Goal: Find specific page/section

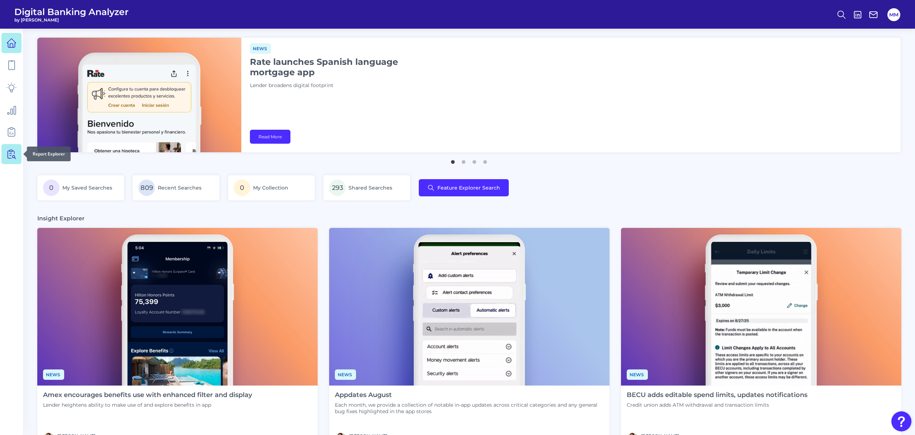
click at [12, 155] on icon at bounding box center [11, 154] width 10 height 10
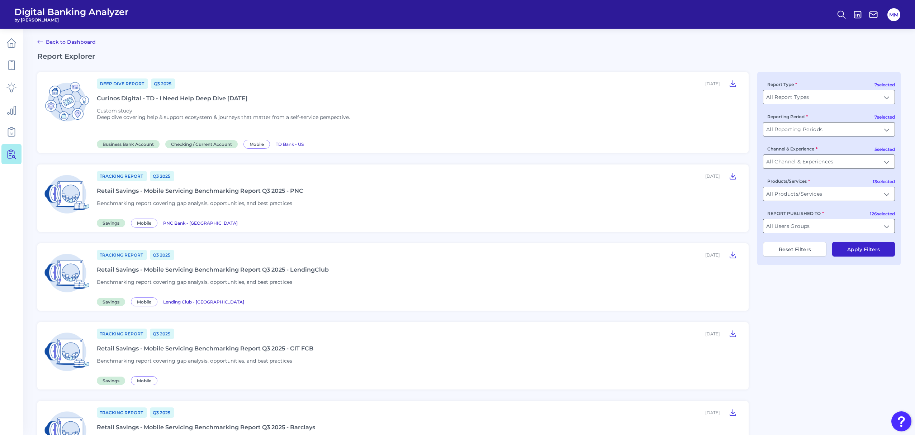
click at [845, 228] on input "All Users Groups" at bounding box center [828, 226] width 131 height 14
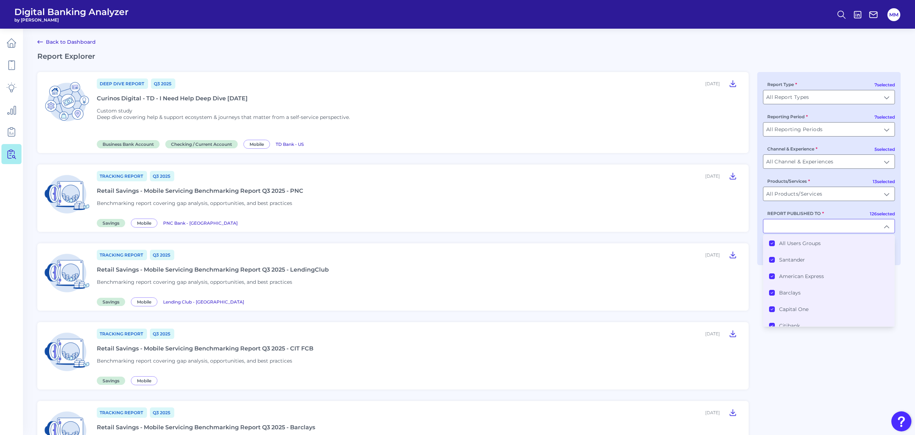
click at [771, 244] on icon at bounding box center [772, 243] width 2 height 1
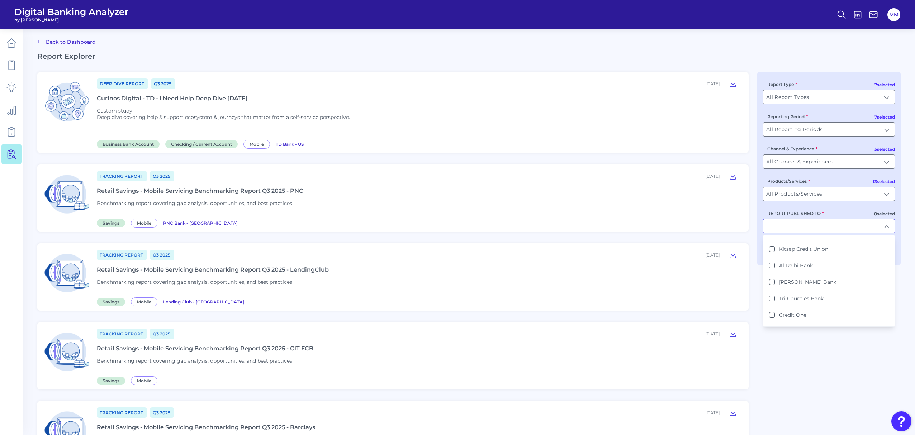
scroll to position [1049, 0]
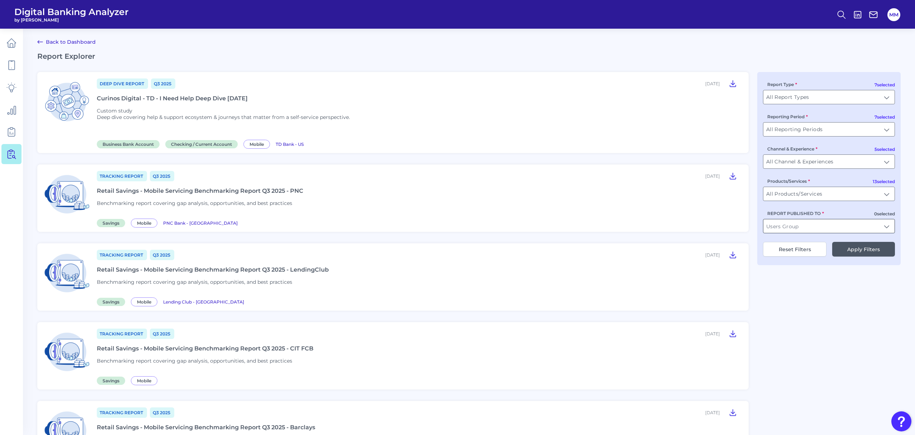
click at [816, 231] on input "REPORT PUBLISHED TO" at bounding box center [828, 226] width 131 height 14
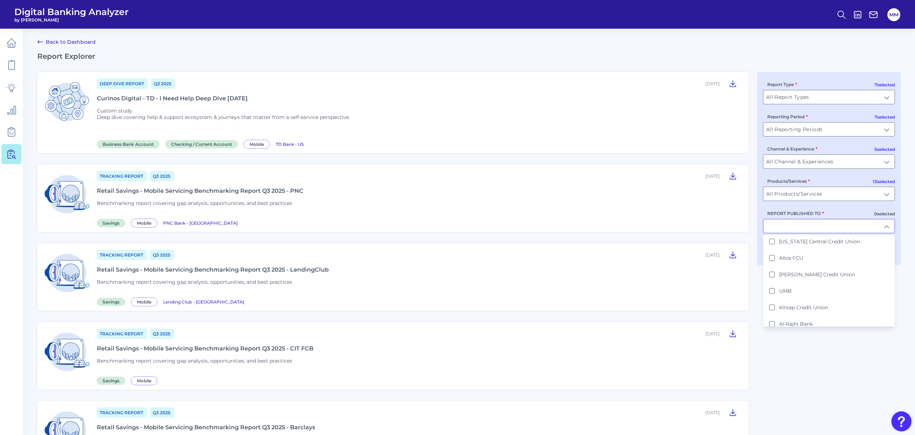
scroll to position [994, 0]
click at [806, 318] on label "Al-Rajhi Bank" at bounding box center [796, 321] width 34 height 6
type input "Al-Rajhi Bank"
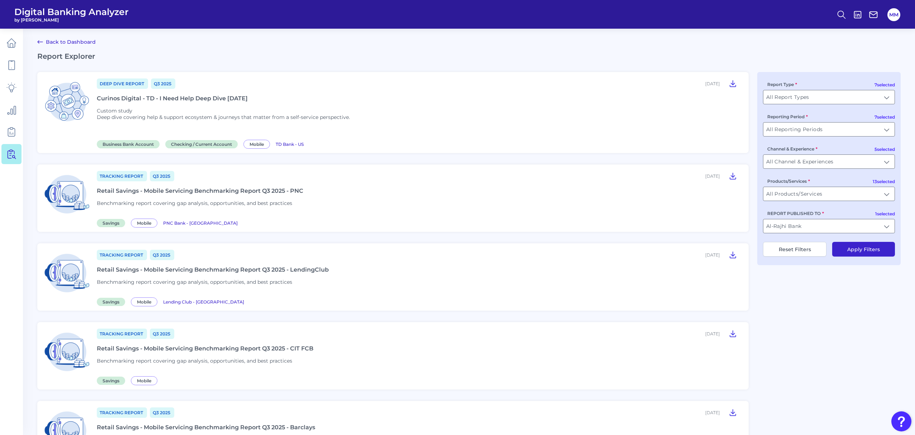
click at [872, 250] on button "Apply Filters" at bounding box center [863, 249] width 63 height 15
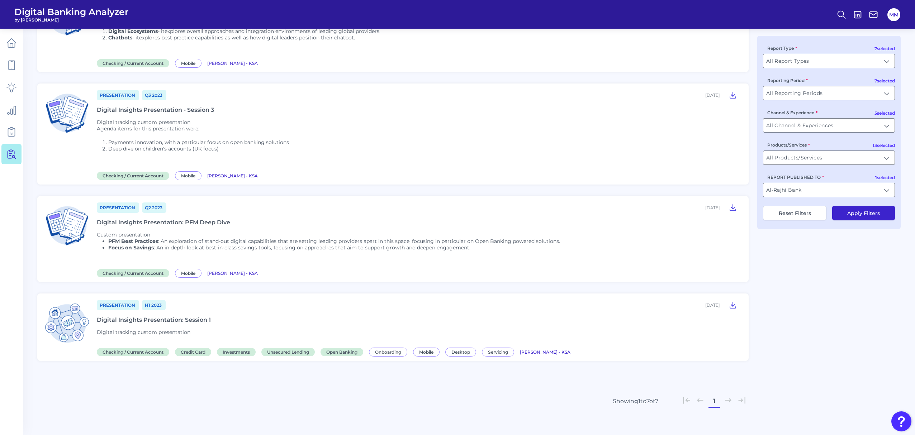
scroll to position [369, 0]
